Goal: Task Accomplishment & Management: Manage account settings

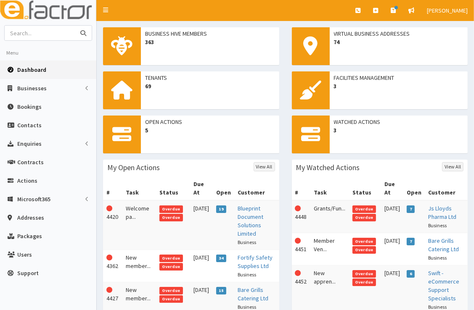
click at [58, 34] on input "text" at bounding box center [40, 33] width 71 height 15
type input "probia"
click at [75, 26] on button "submit" at bounding box center [83, 33] width 17 height 15
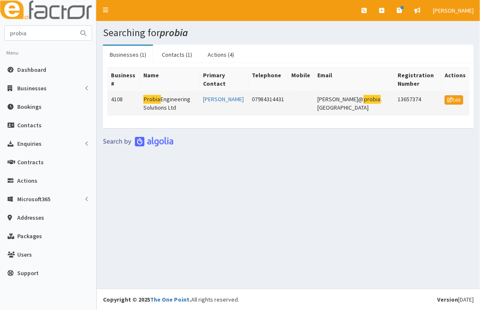
click at [175, 100] on td "Probia Engineering Solutions Ltd" at bounding box center [170, 104] width 60 height 24
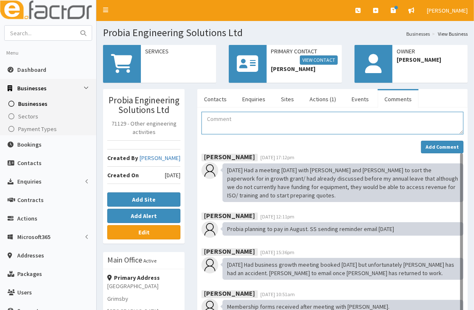
click at [257, 127] on textarea "Comment" at bounding box center [332, 123] width 262 height 23
paste textarea "1) Are you still interested in attending the fully funded Business Boost Progra…"
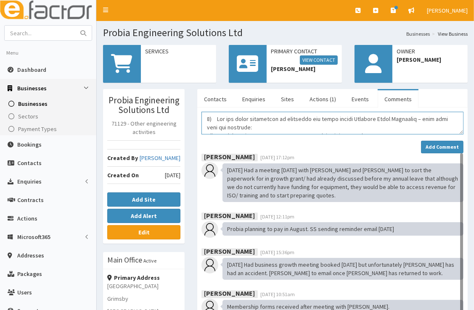
click at [204, 118] on textarea "Comment" at bounding box center [332, 123] width 262 height 23
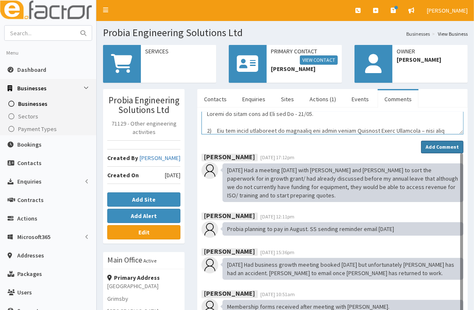
type textarea "Follow up email sent to Sam and Ed - 20/08. 1) Are you still interested in atte…"
click at [427, 144] on strong "Add Comment" at bounding box center [441, 147] width 33 height 6
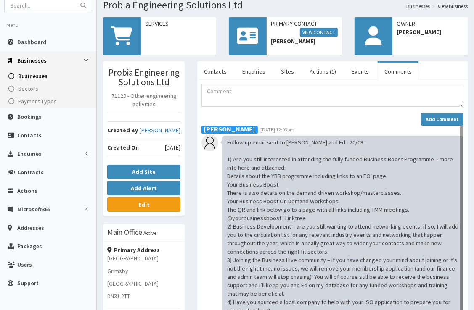
scroll to position [0, 0]
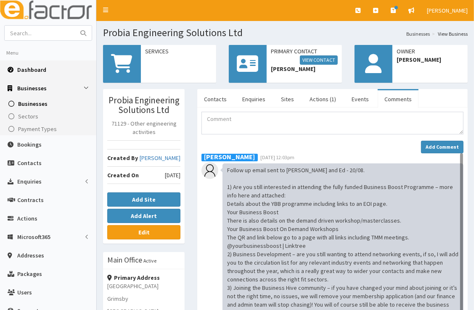
click at [39, 70] on span "Dashboard" at bounding box center [31, 70] width 29 height 8
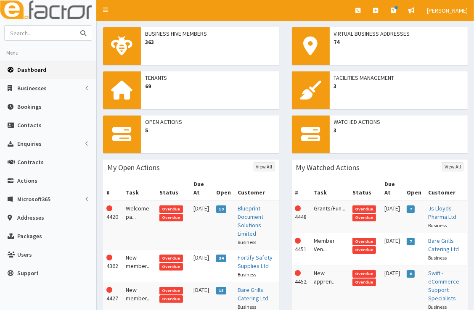
click at [54, 34] on input "text" at bounding box center [40, 33] width 71 height 15
type input "bg solictors"
click at [75, 26] on button "submit" at bounding box center [83, 33] width 17 height 15
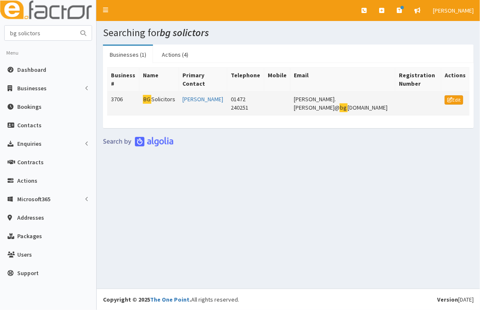
click at [166, 92] on td "BG Solicitors" at bounding box center [160, 104] width 40 height 24
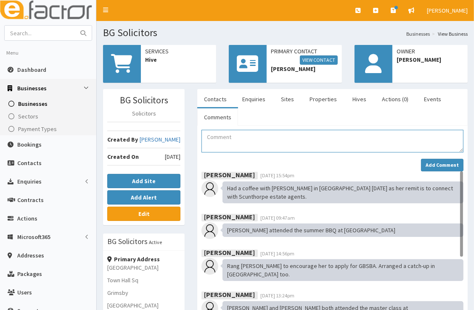
click at [244, 139] on textarea "Comment" at bounding box center [332, 141] width 262 height 23
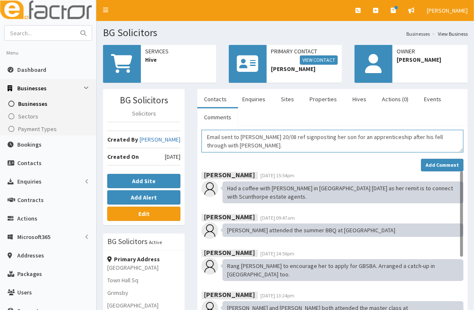
type textarea "Email sent to Denise 20/08 ref signposting her son for an apprenticeship after …"
click at [460, 139] on textarea "Email sent to Denise 20/08 ref signposting her son for an apprenticeship after …" at bounding box center [332, 141] width 262 height 23
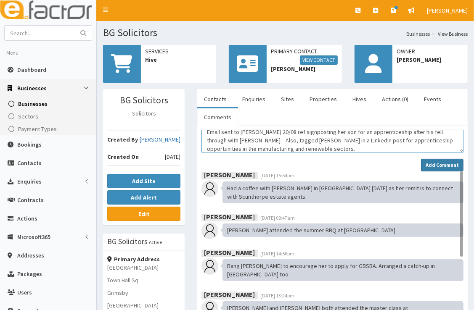
type textarea "Email sent to Denise 20/08 ref signposting her son for an apprenticeship after …"
click at [451, 163] on strong "Add Comment" at bounding box center [441, 165] width 33 height 6
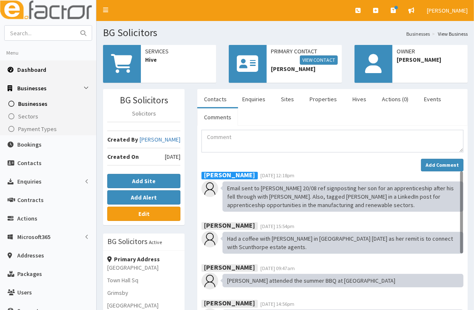
click at [16, 71] on link "Dashboard" at bounding box center [48, 70] width 96 height 18
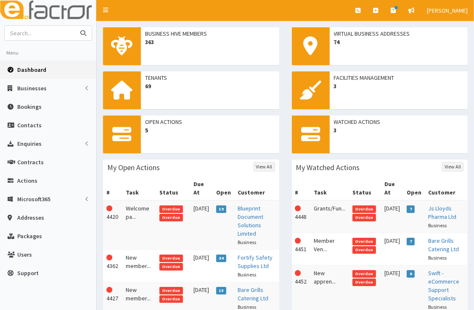
click at [29, 34] on input "text" at bounding box center [40, 33] width 71 height 15
click at [24, 36] on input "text" at bounding box center [40, 33] width 71 height 15
type input "ray"
click at [75, 26] on button "submit" at bounding box center [83, 33] width 17 height 15
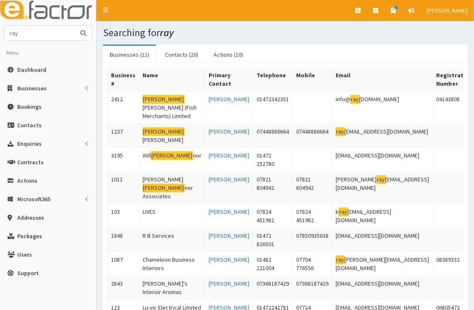
click at [35, 36] on input "ray" at bounding box center [40, 33] width 71 height 15
type input "r"
click at [75, 26] on button "submit" at bounding box center [83, 33] width 17 height 15
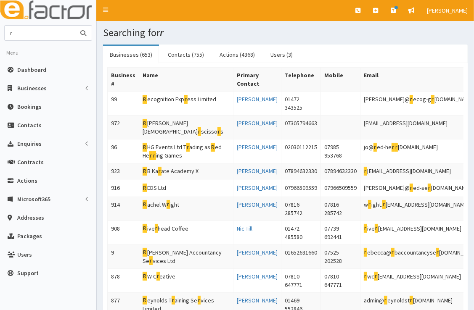
click at [47, 38] on input "r" at bounding box center [40, 33] width 71 height 15
type input "regenration"
click at [75, 26] on button "submit" at bounding box center [83, 33] width 17 height 15
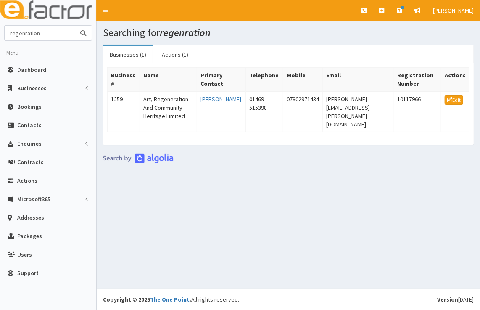
drag, startPoint x: 46, startPoint y: 32, endPoint x: 28, endPoint y: 32, distance: 17.7
click at [28, 32] on input "regenration" at bounding box center [40, 33] width 71 height 15
type input "reya"
click at [75, 26] on button "submit" at bounding box center [83, 33] width 17 height 15
